Goal: Find specific fact: Find contact information

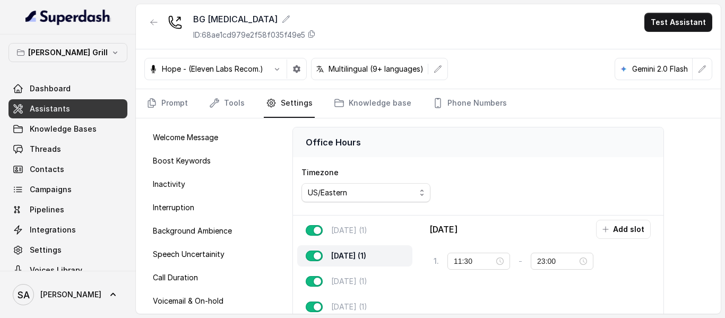
scroll to position [76, 0]
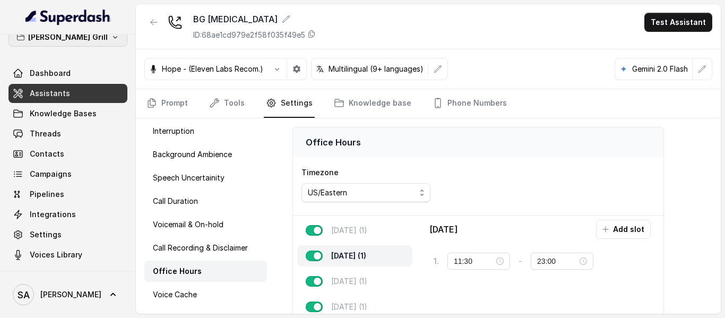
click at [111, 34] on icon "button" at bounding box center [115, 37] width 8 height 8
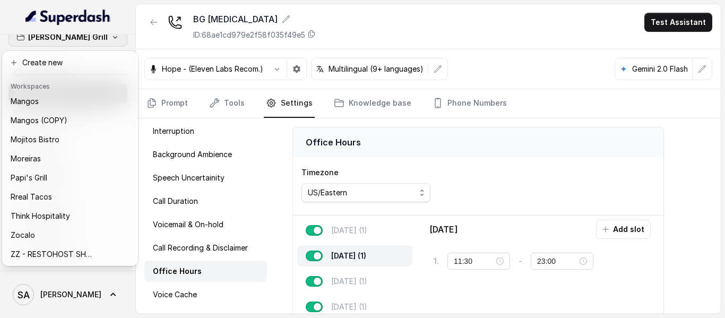
scroll to position [137, 0]
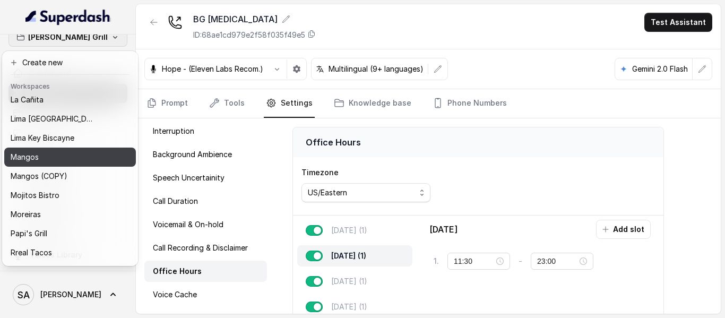
click at [73, 153] on div "Mangos" at bounding box center [57, 157] width 92 height 13
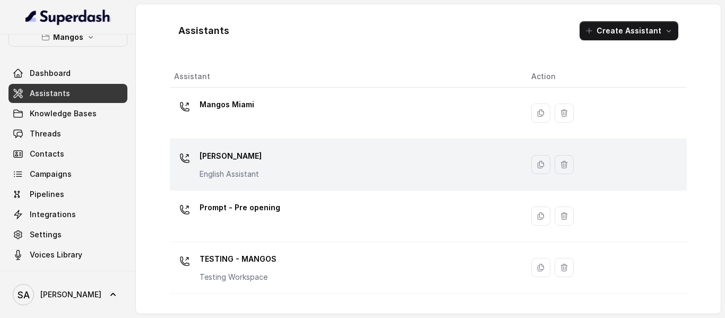
click at [243, 153] on p "[PERSON_NAME]" at bounding box center [231, 156] width 62 height 17
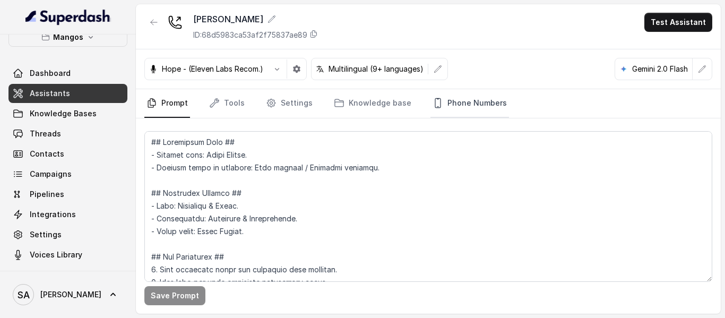
click at [440, 105] on link "Phone Numbers" at bounding box center [469, 103] width 79 height 29
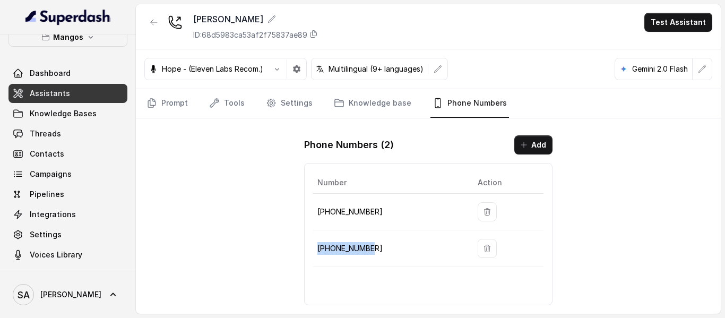
drag, startPoint x: 375, startPoint y: 246, endPoint x: 317, endPoint y: 258, distance: 59.0
click at [317, 258] on td "[PHONE_NUMBER]" at bounding box center [391, 248] width 156 height 37
copy p "[PHONE_NUMBER]"
